Goal: Obtain resource: Download file/media

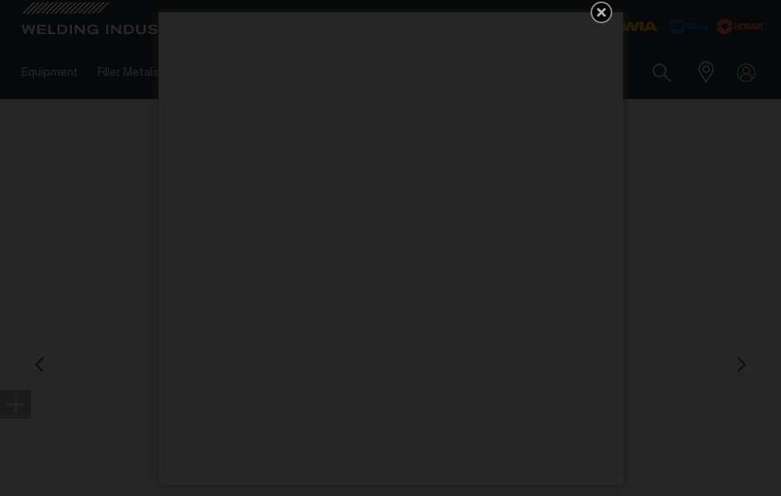
click at [596, 12] on icon "Get 5 WIA Welding Guides Free!" at bounding box center [601, 12] width 19 height 19
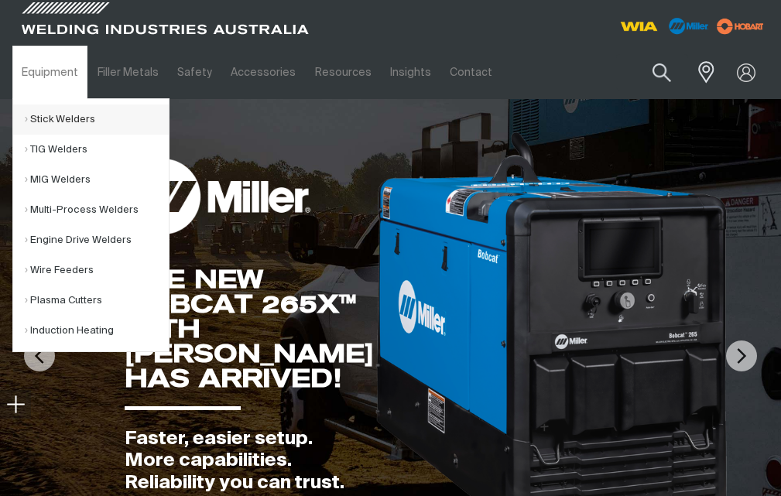
click at [78, 121] on link "Stick Welders" at bounding box center [97, 119] width 144 height 30
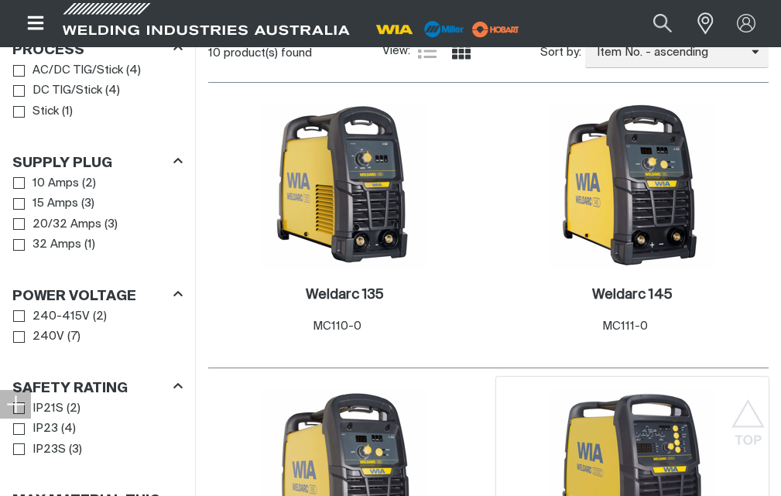
scroll to position [928, 0]
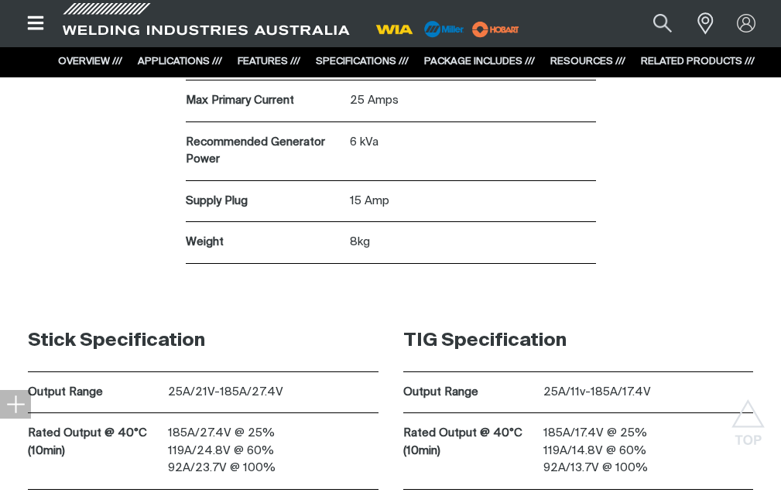
scroll to position [3636, 0]
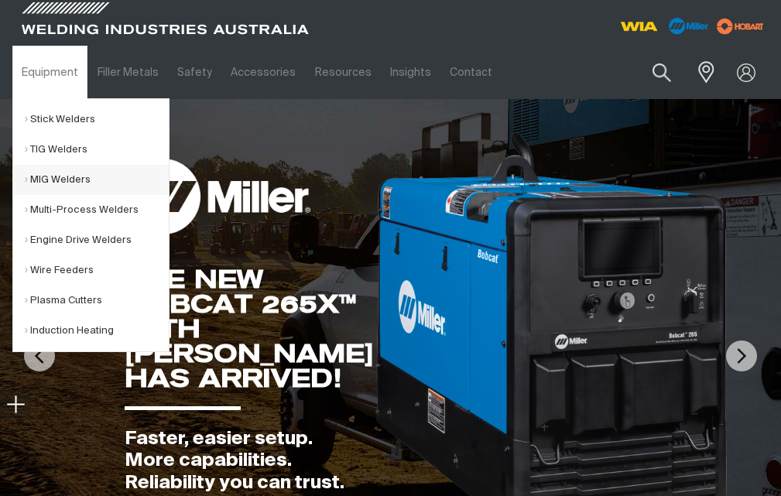
click at [59, 182] on link "MIG Welders" at bounding box center [97, 180] width 144 height 30
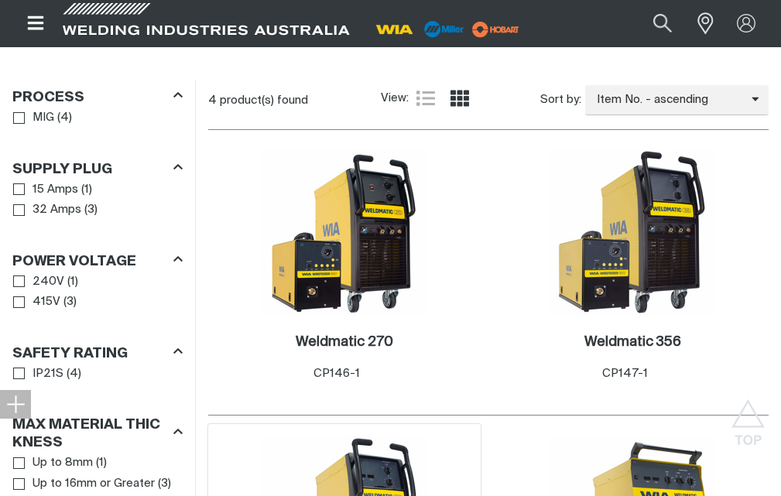
scroll to position [851, 0]
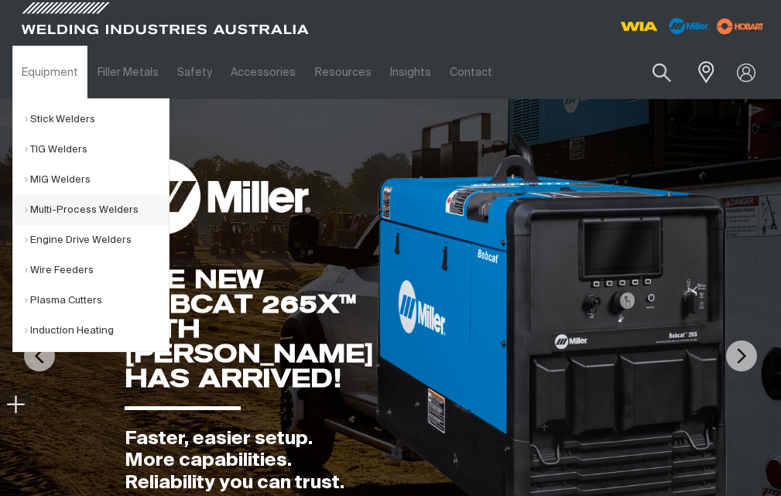
click at [67, 203] on link "Multi-Process Welders" at bounding box center [97, 210] width 144 height 30
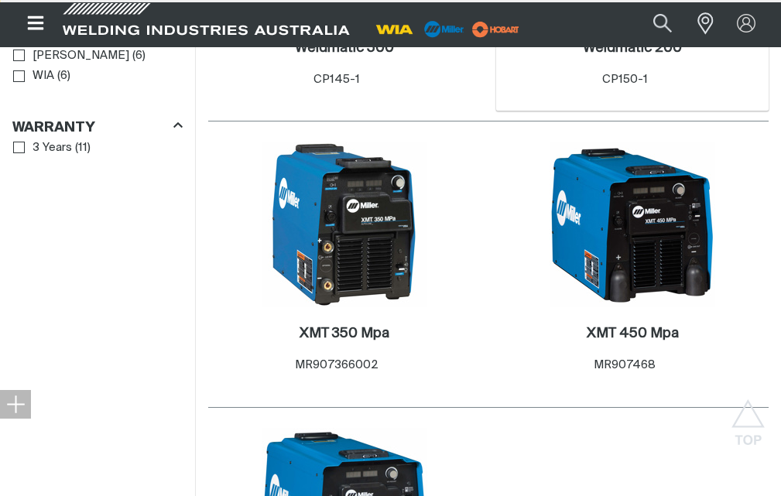
scroll to position [1238, 0]
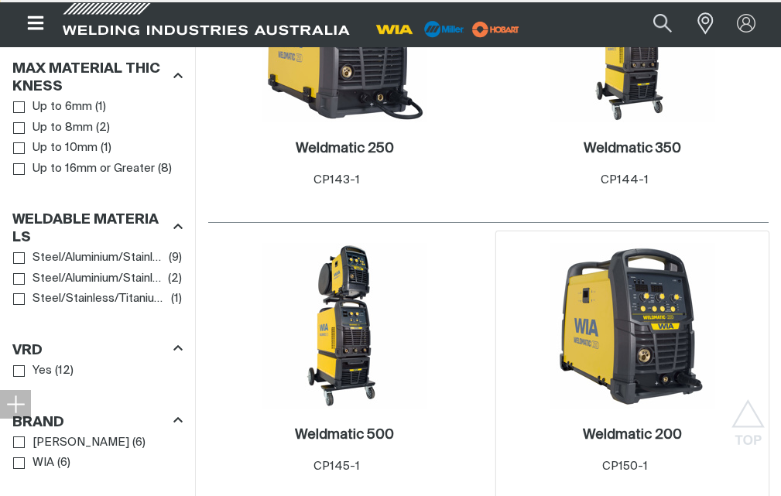
click at [614, 253] on img at bounding box center [632, 326] width 166 height 166
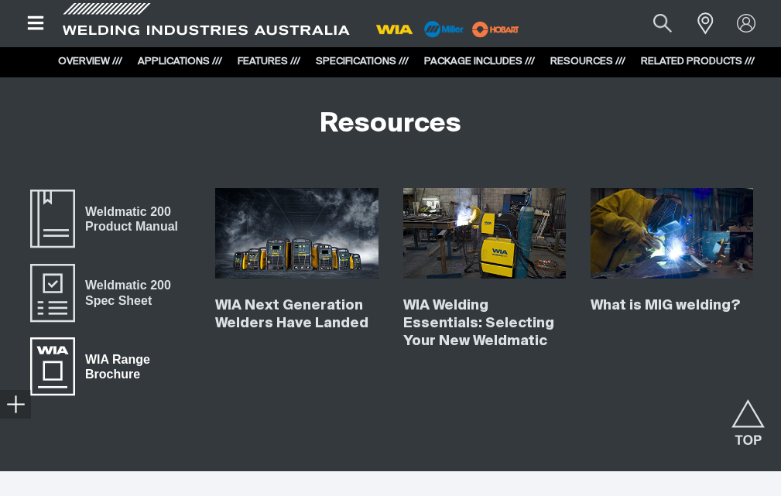
scroll to position [4642, 0]
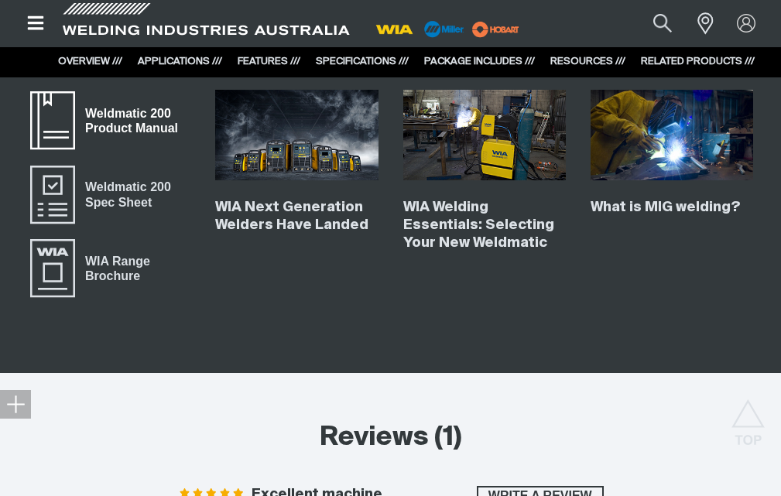
click at [115, 121] on span "Weldmatic 200 Product Manual" at bounding box center [132, 121] width 115 height 35
